Goal: Task Accomplishment & Management: Use online tool/utility

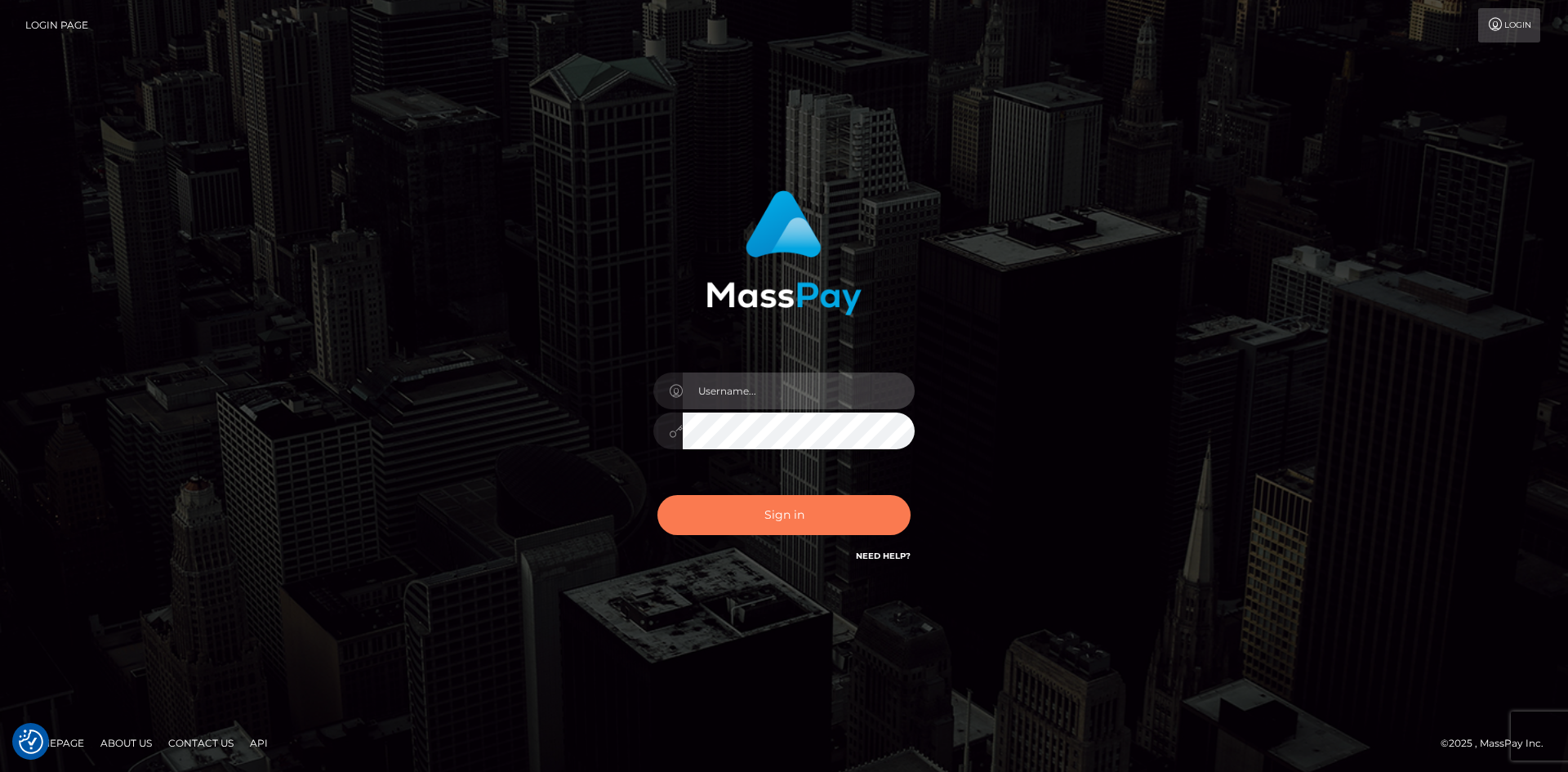
type input "alexstef"
click at [804, 504] on button "Sign in" at bounding box center [784, 515] width 253 height 40
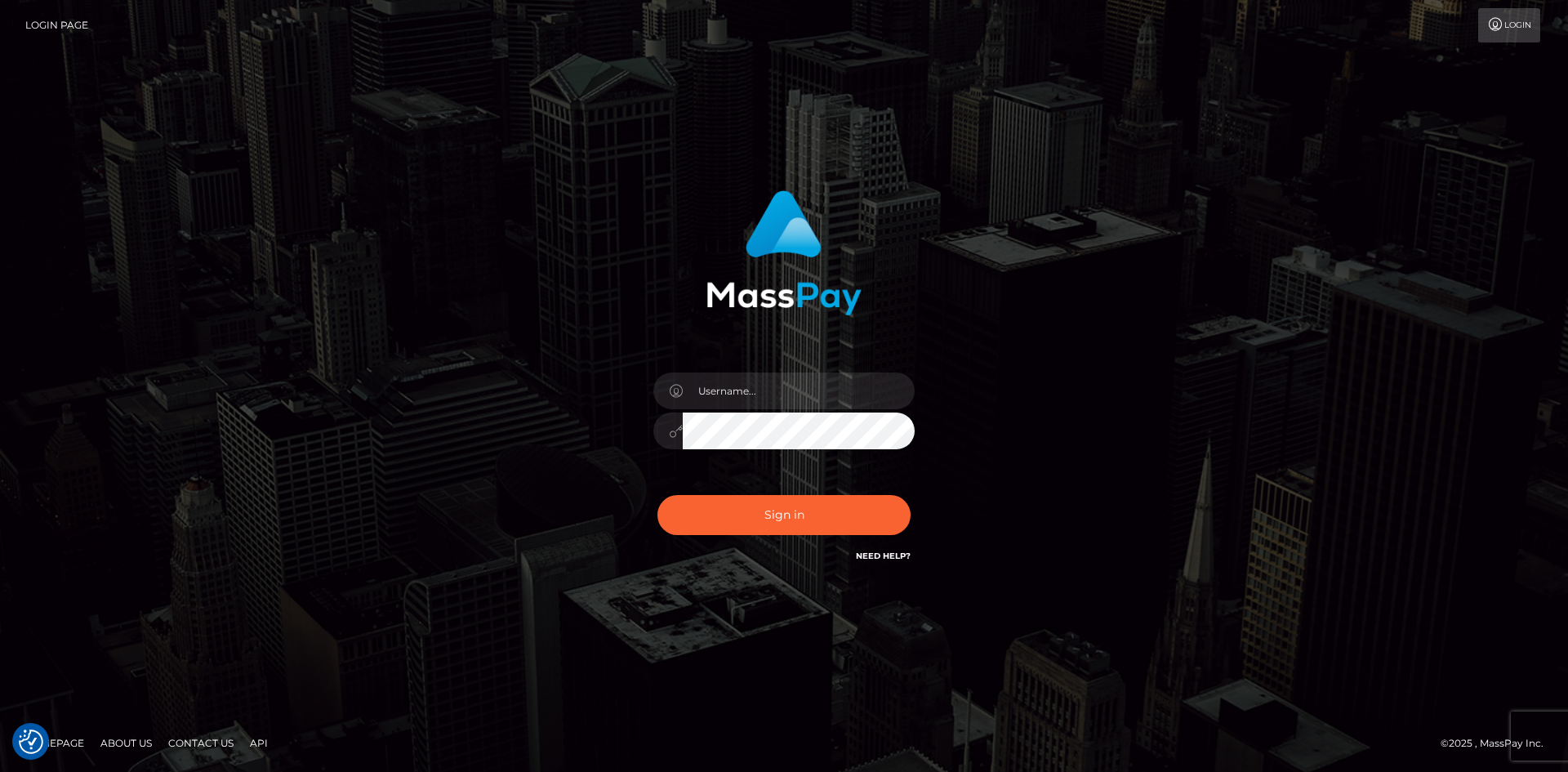
checkbox input "true"
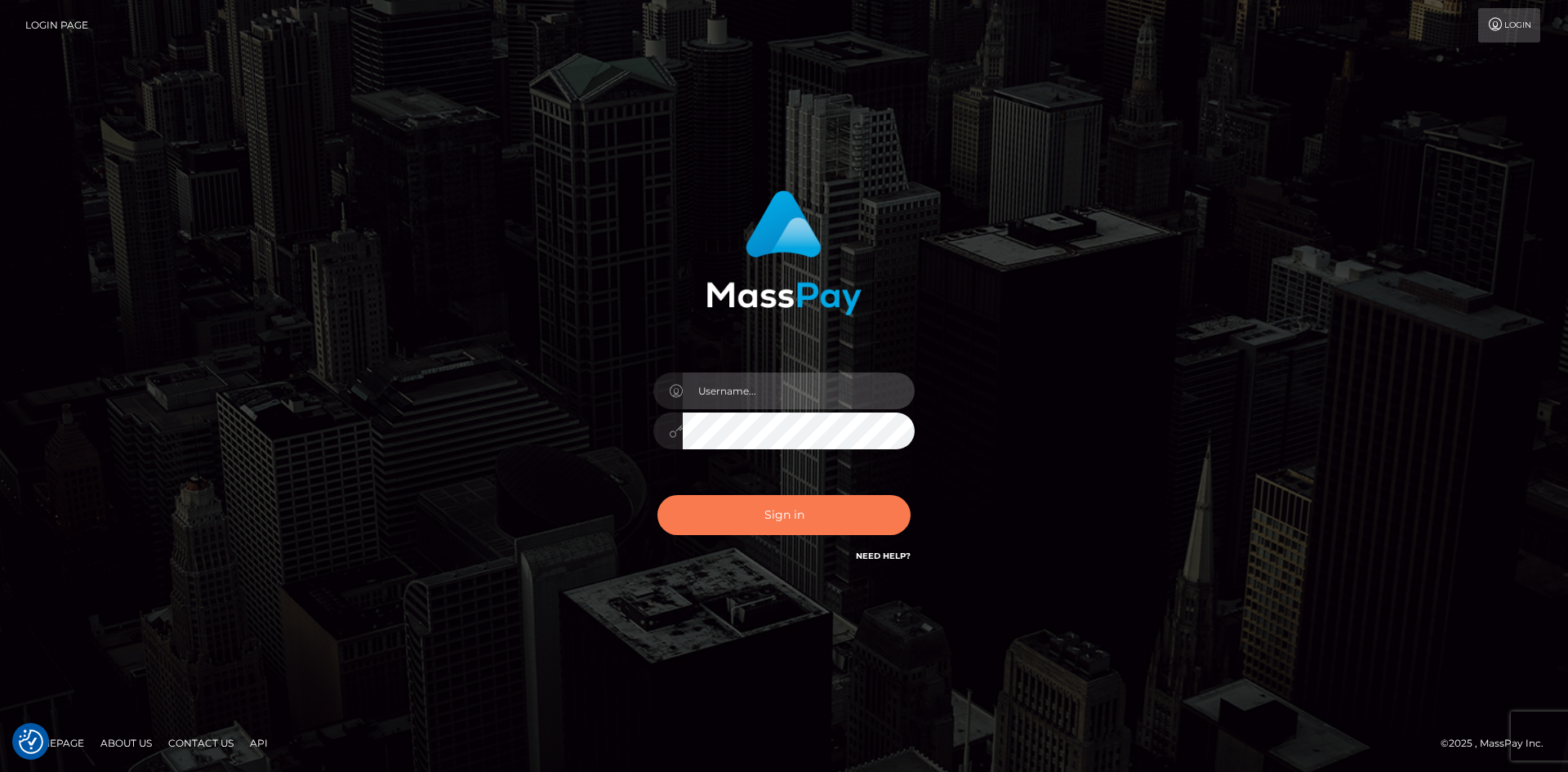
type input "alexstef"
click at [795, 512] on button "Sign in" at bounding box center [784, 515] width 253 height 40
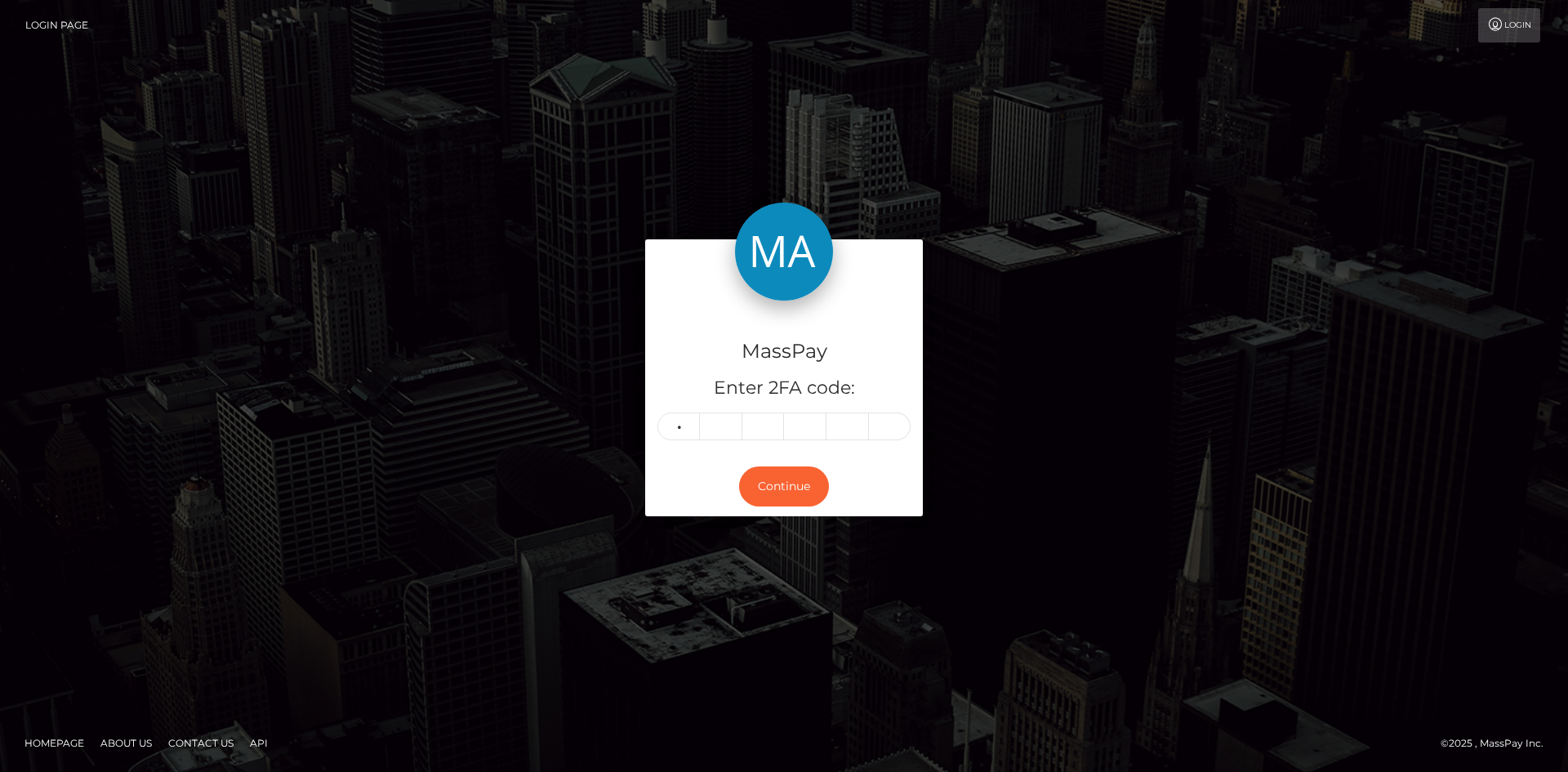
type input "7"
type input "6"
type input "9"
type input "2"
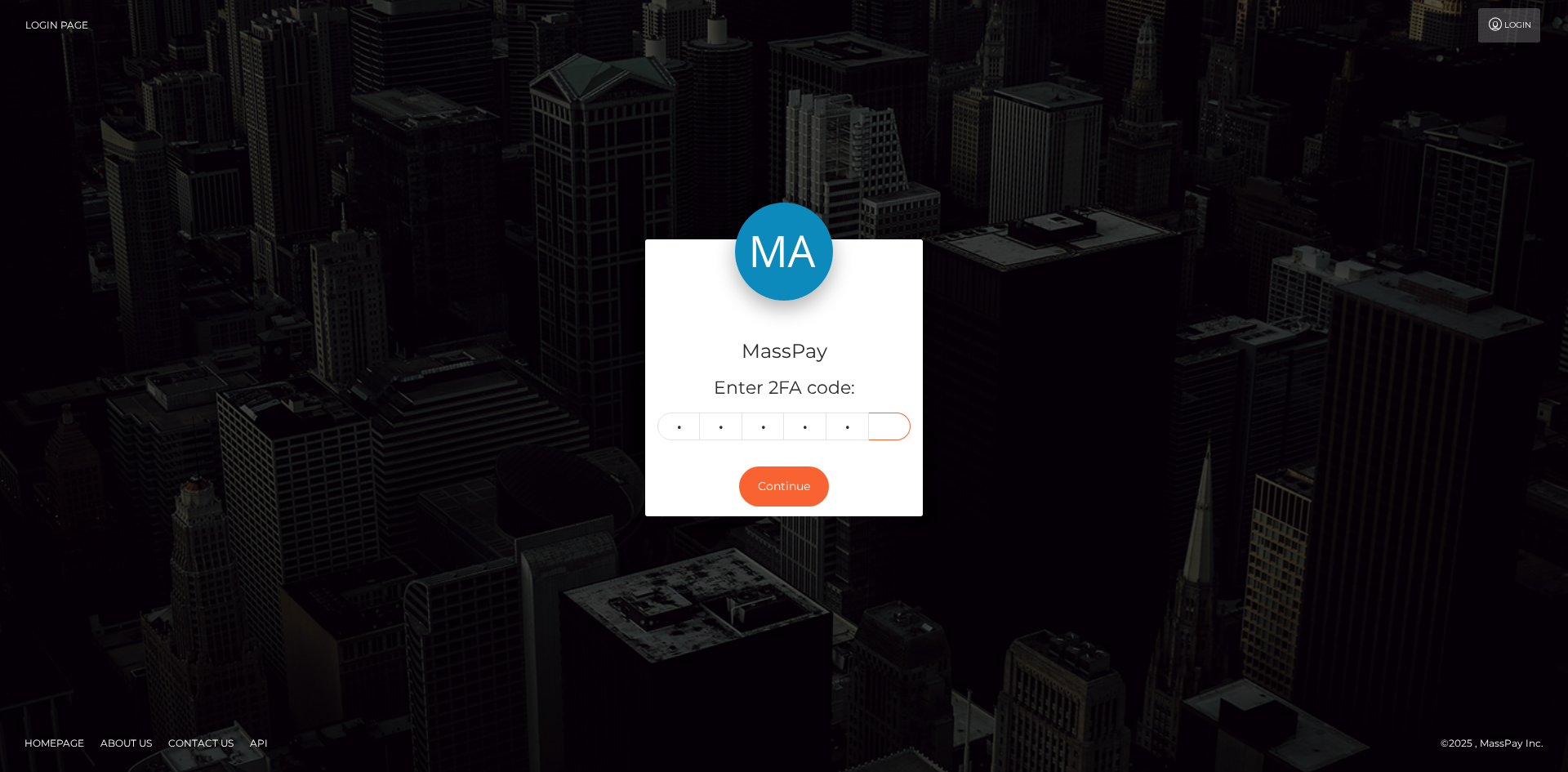
type input "8"
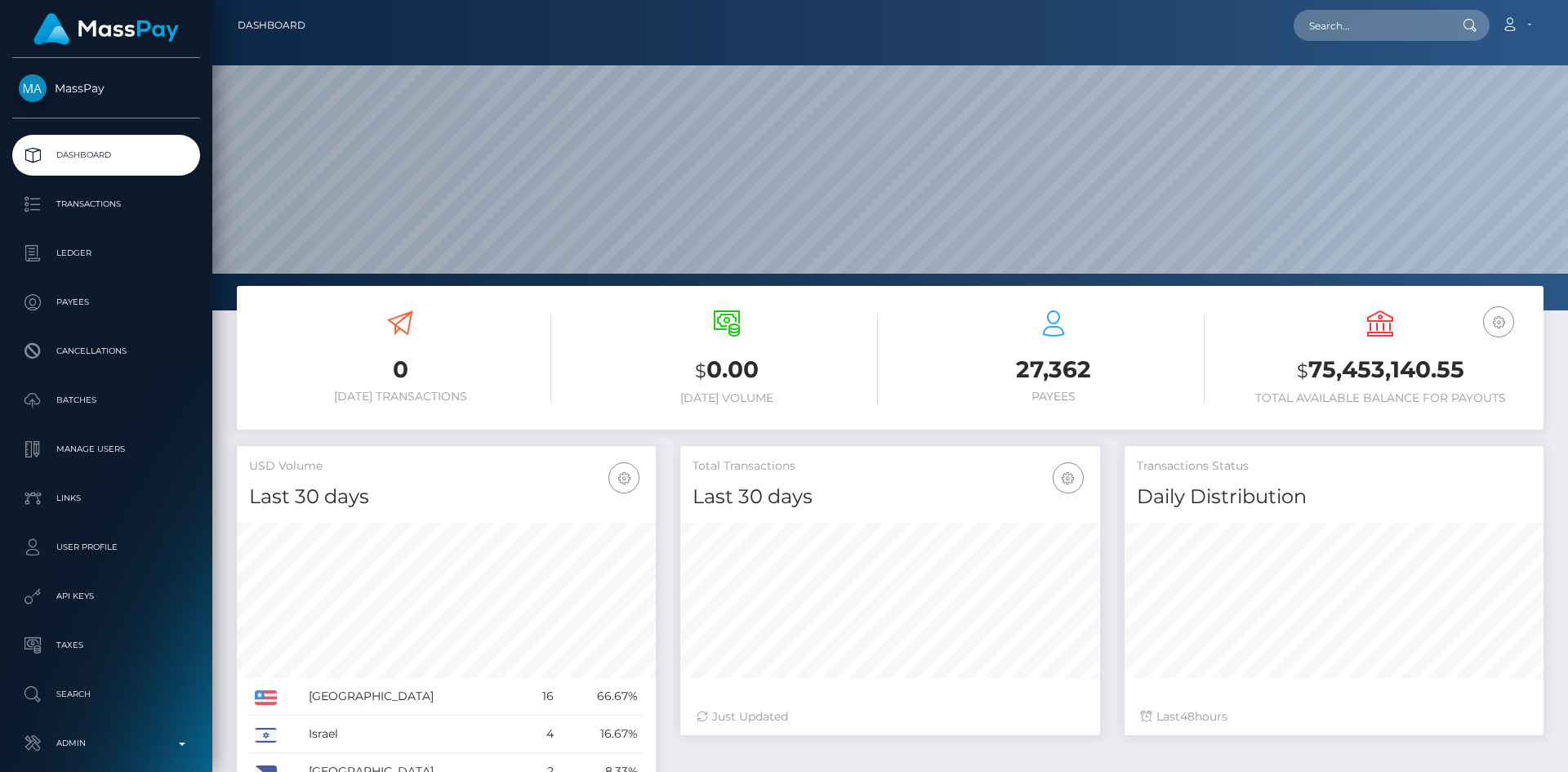
scroll to position [290, 420]
click at [1335, 20] on input "text" at bounding box center [1370, 25] width 154 height 31
paste input "53d8b577-847b-11f0-8023-0266f44cc279"
type input "53d8b577-847b-11f0-8023-0266f44cc279"
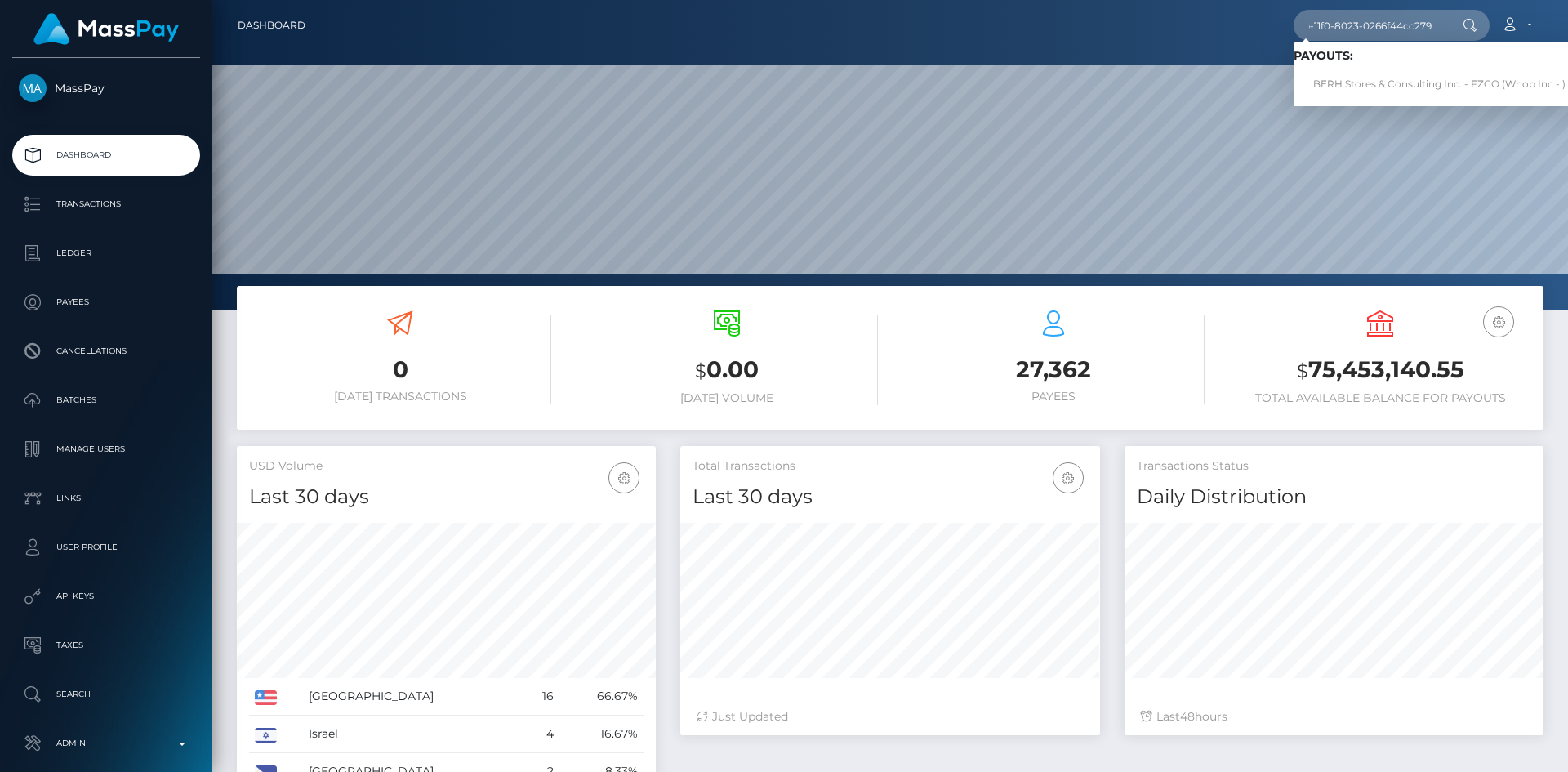
scroll to position [0, 0]
click at [1347, 87] on link "BERH Stores & Consulting Inc. - FZCO (Whop Inc - )" at bounding box center [1440, 85] width 292 height 30
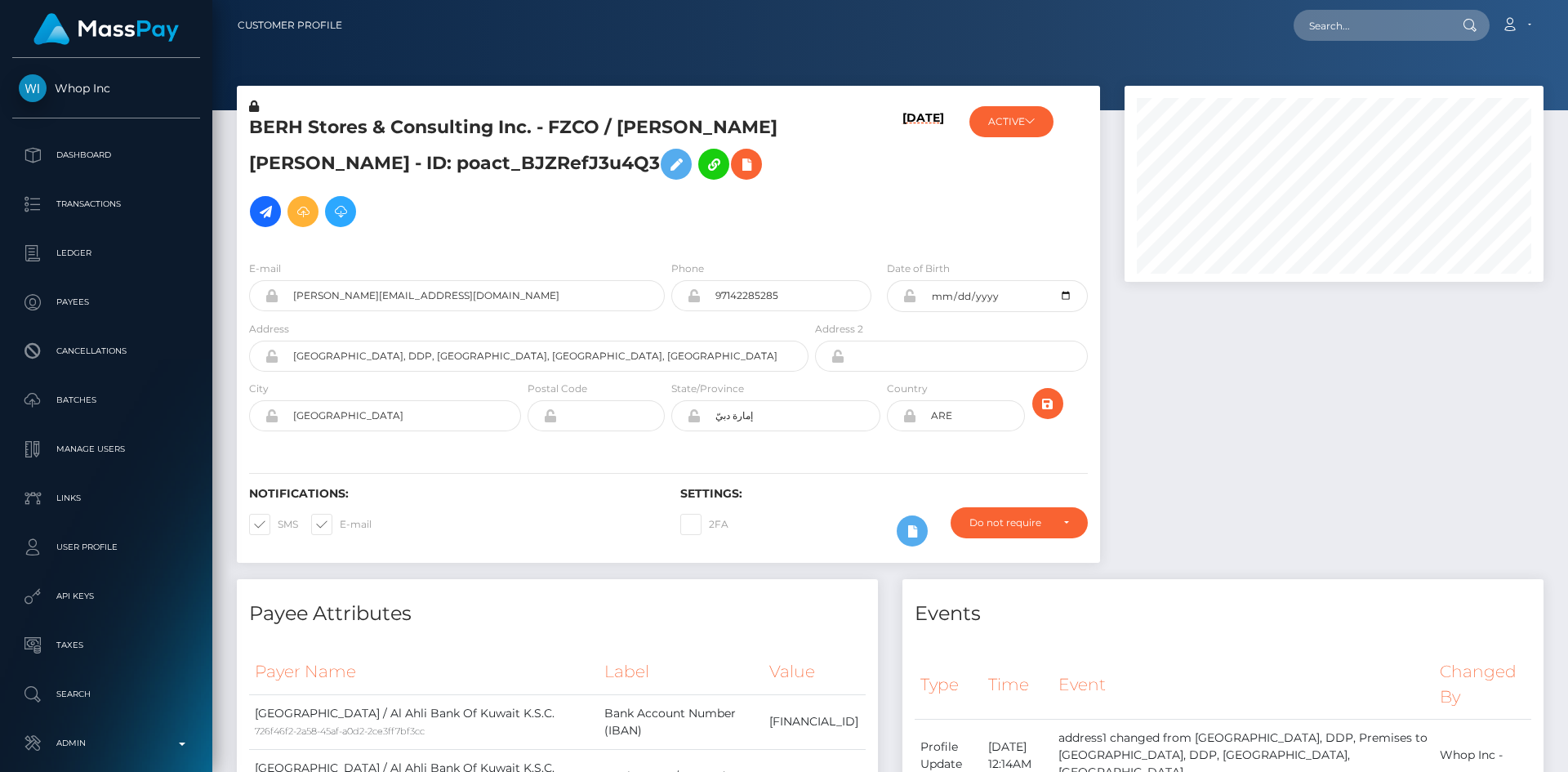
scroll to position [196, 420]
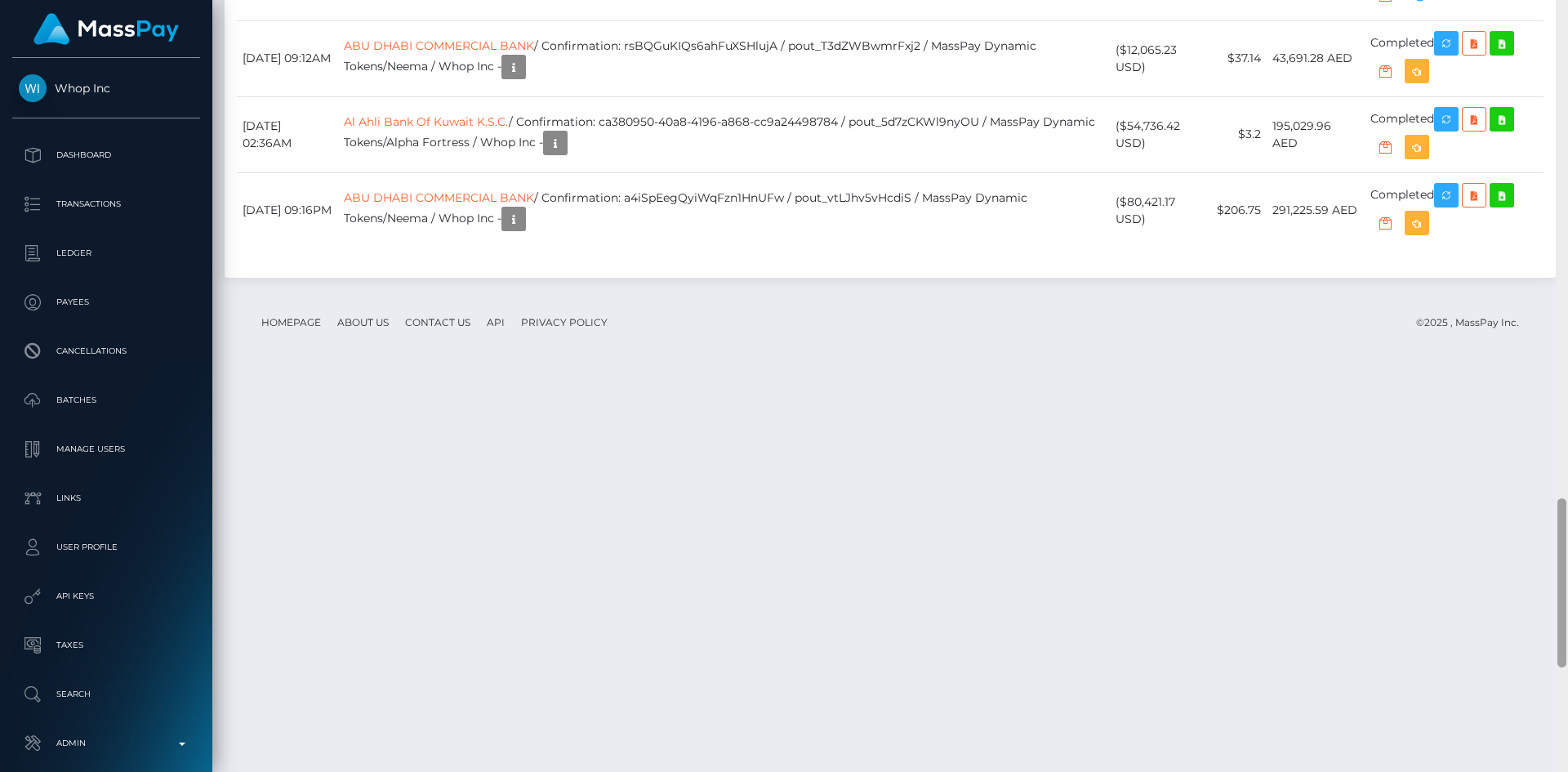
click at [1548, 735] on div "Customer Profile Loading... Loading..." at bounding box center [890, 386] width 1355 height 772
copy td "YpelRYMWTGyioW2viw3_yQ"
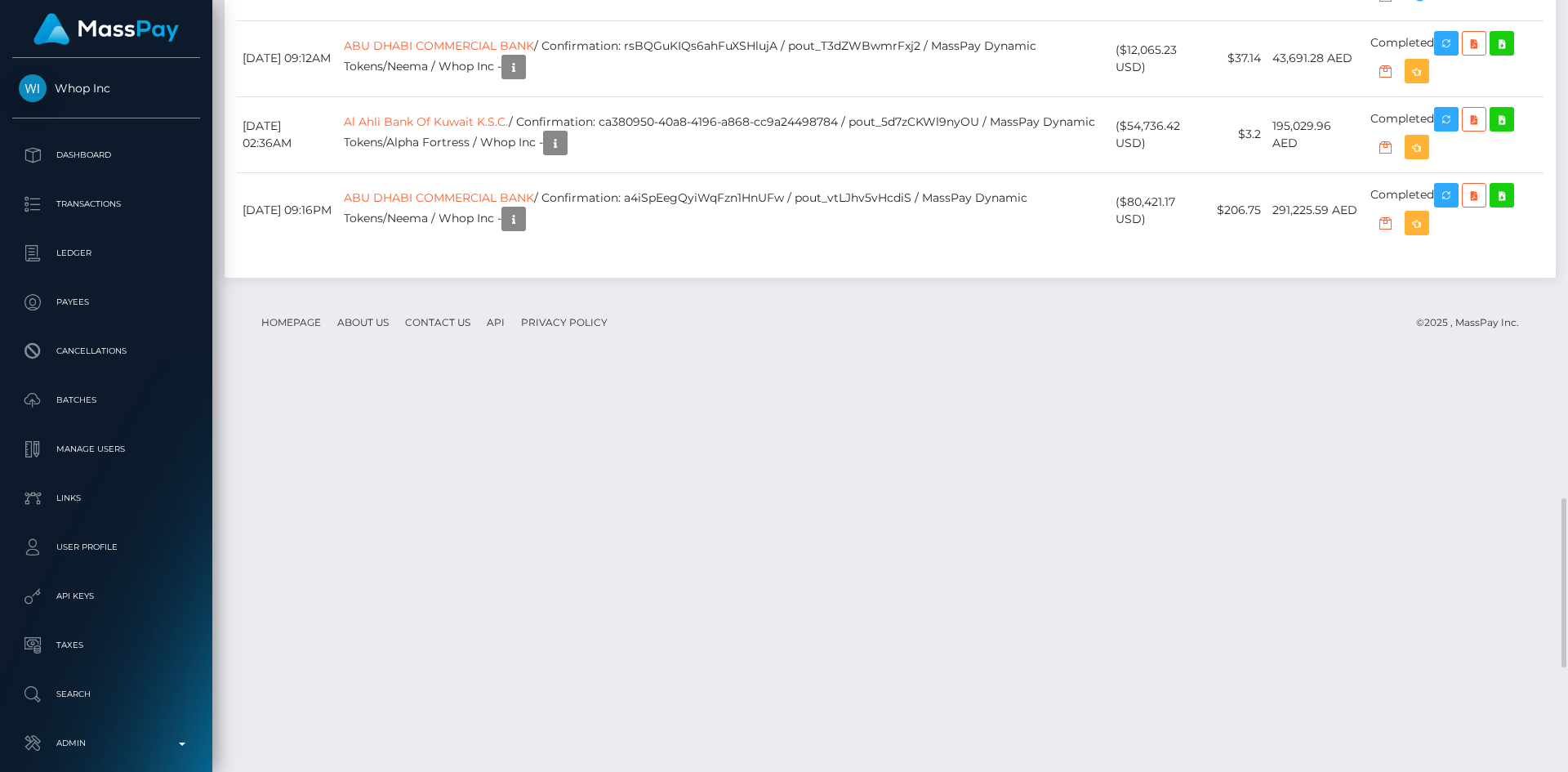
copy td "hp163zcNTfuwQG1CtNCSiw"
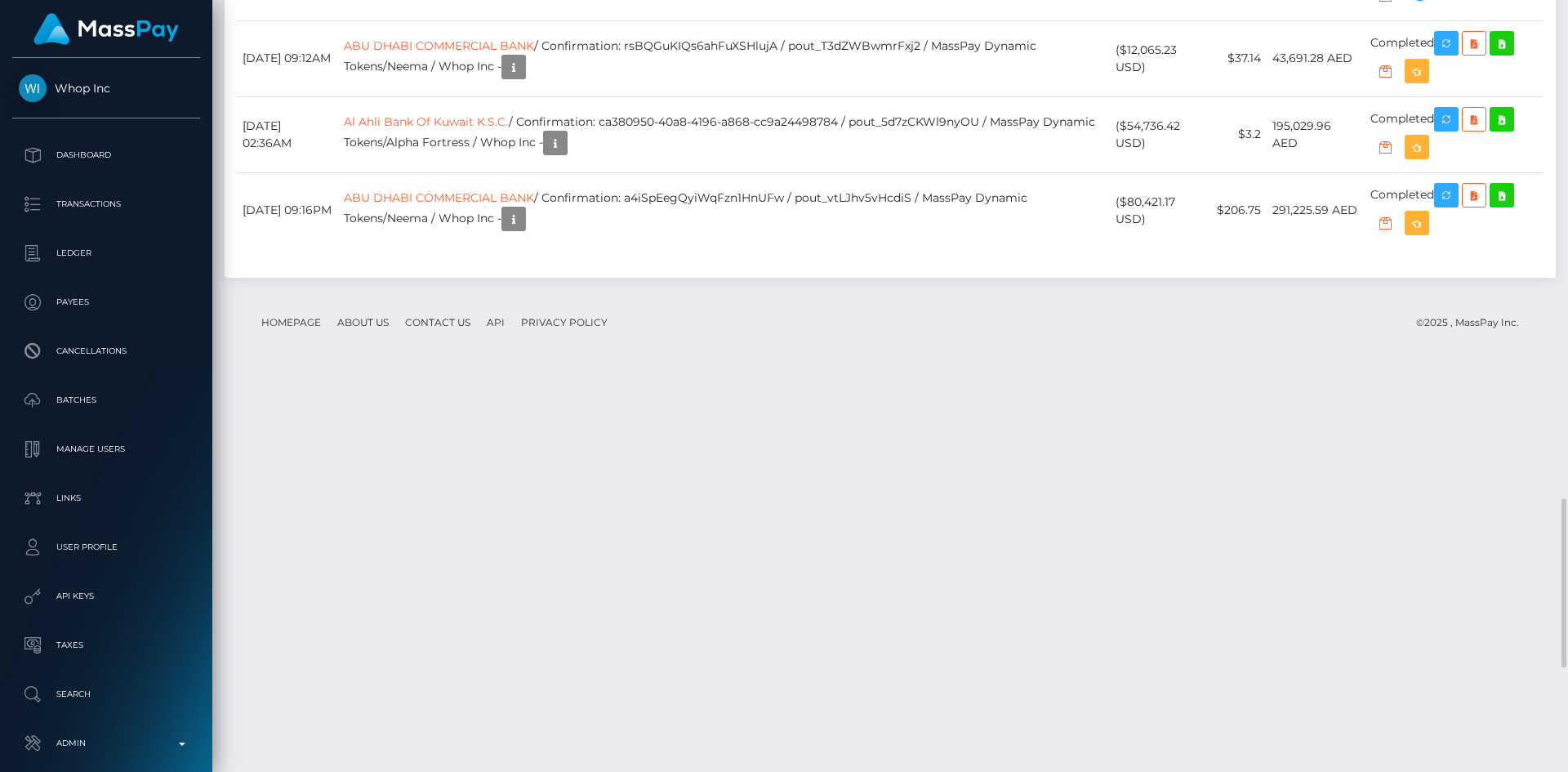
copy td "yrf0uGySSR2IbEMurC5Lxg"
copy td "KHmy6JnUQtiMgWjZrH03aQ"
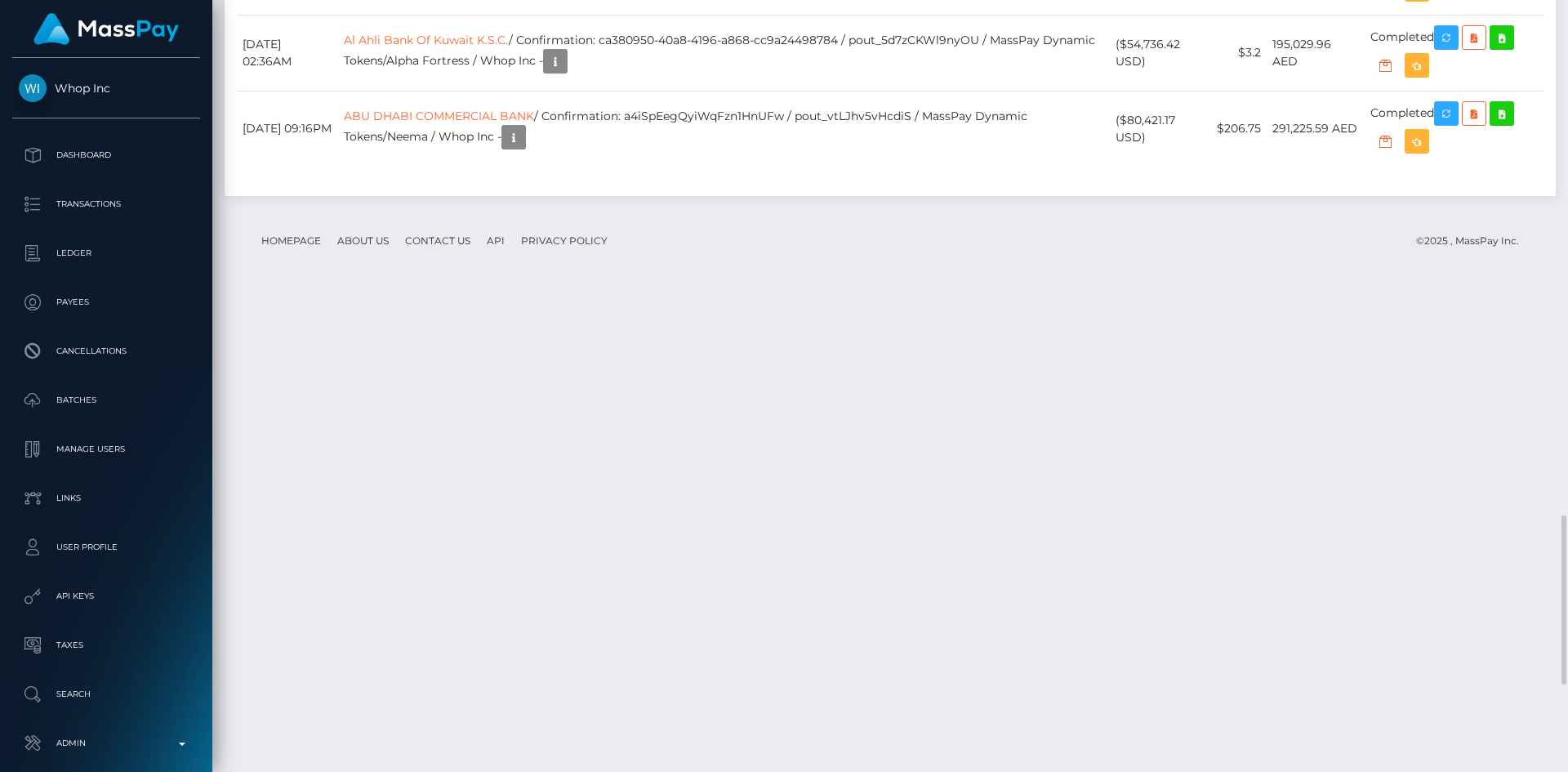
scroll to position [2521, 0]
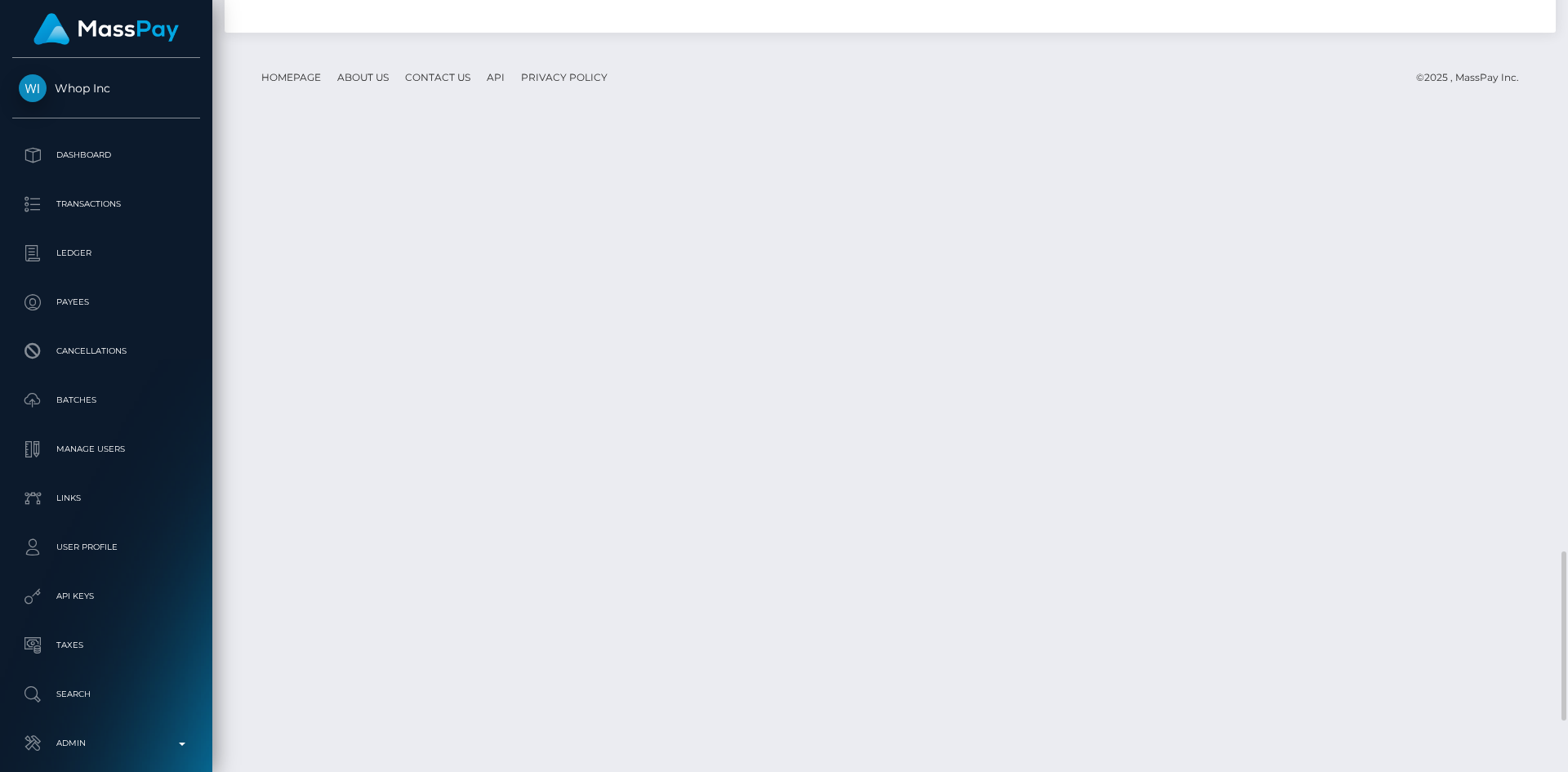
copy td "QJiFjW7ARGu7xKLAEa9MQA"
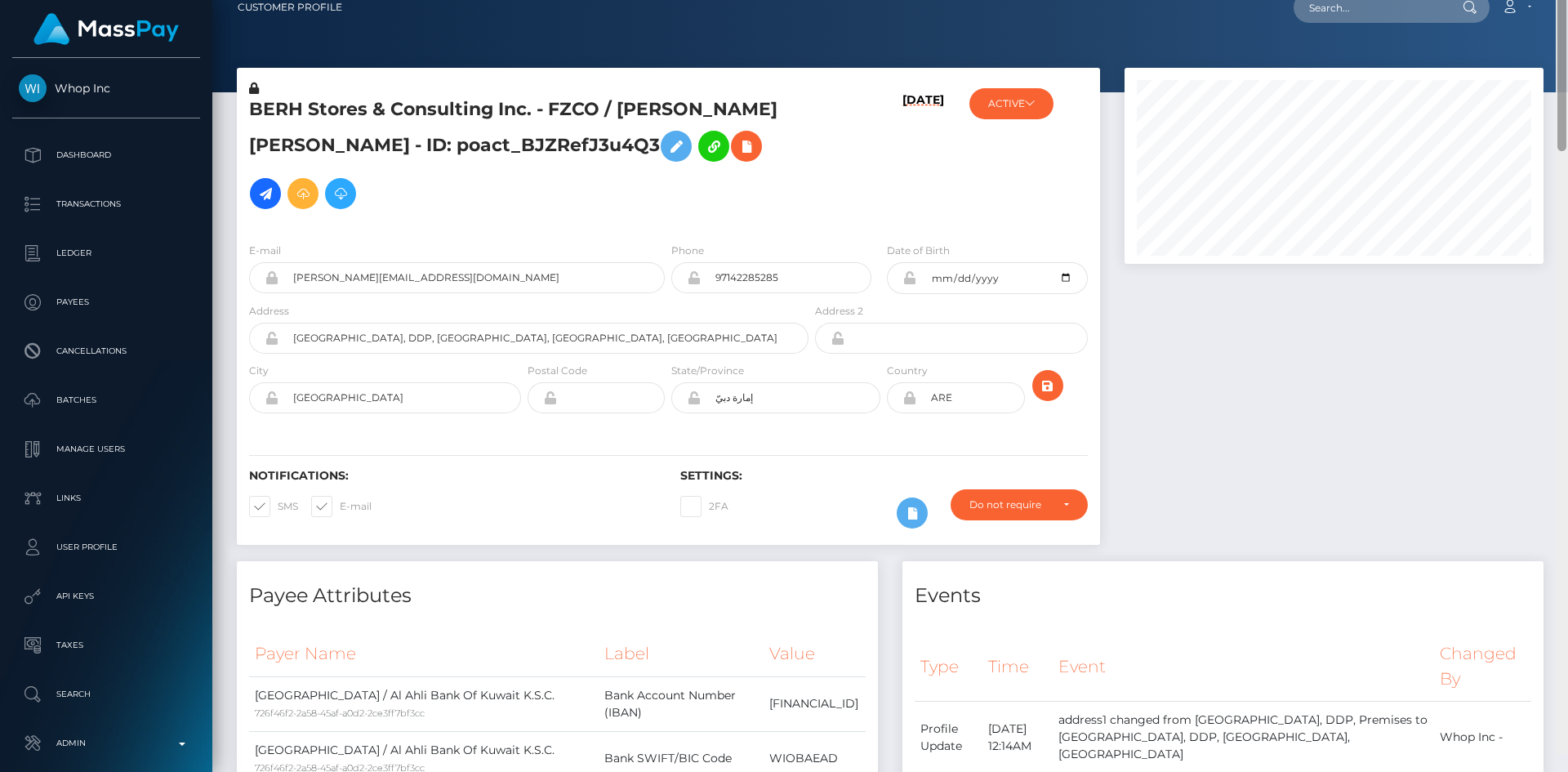
scroll to position [0, 0]
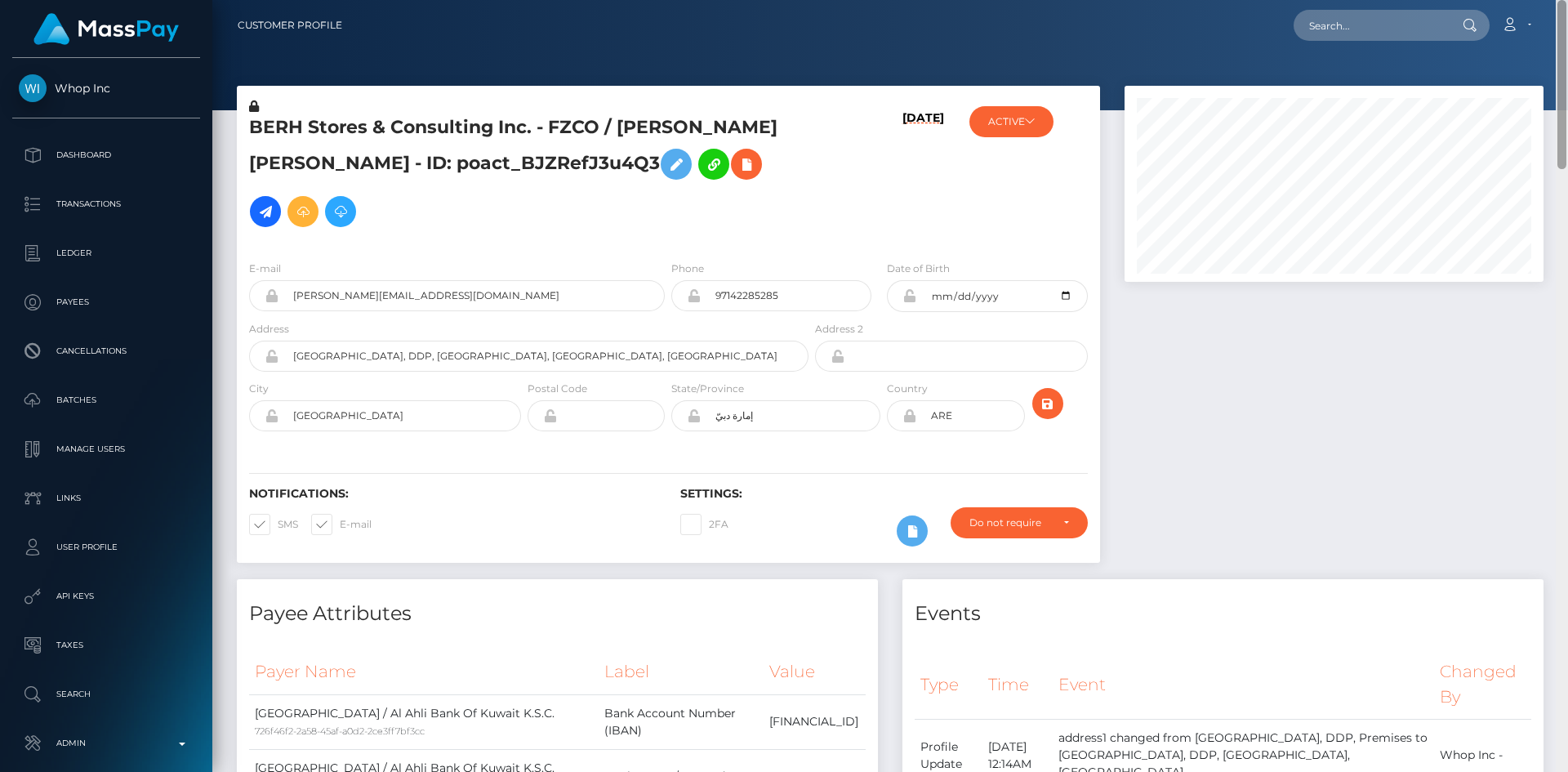
drag, startPoint x: 1560, startPoint y: 605, endPoint x: 1567, endPoint y: -71, distance: 676.0
click at [1567, 0] on html "Whop Inc Dashboard Transactions Ledger Payees Cancellations Links" at bounding box center [784, 386] width 1568 height 772
click at [1234, 407] on div at bounding box center [1334, 332] width 443 height 493
